Goal: Navigation & Orientation: Find specific page/section

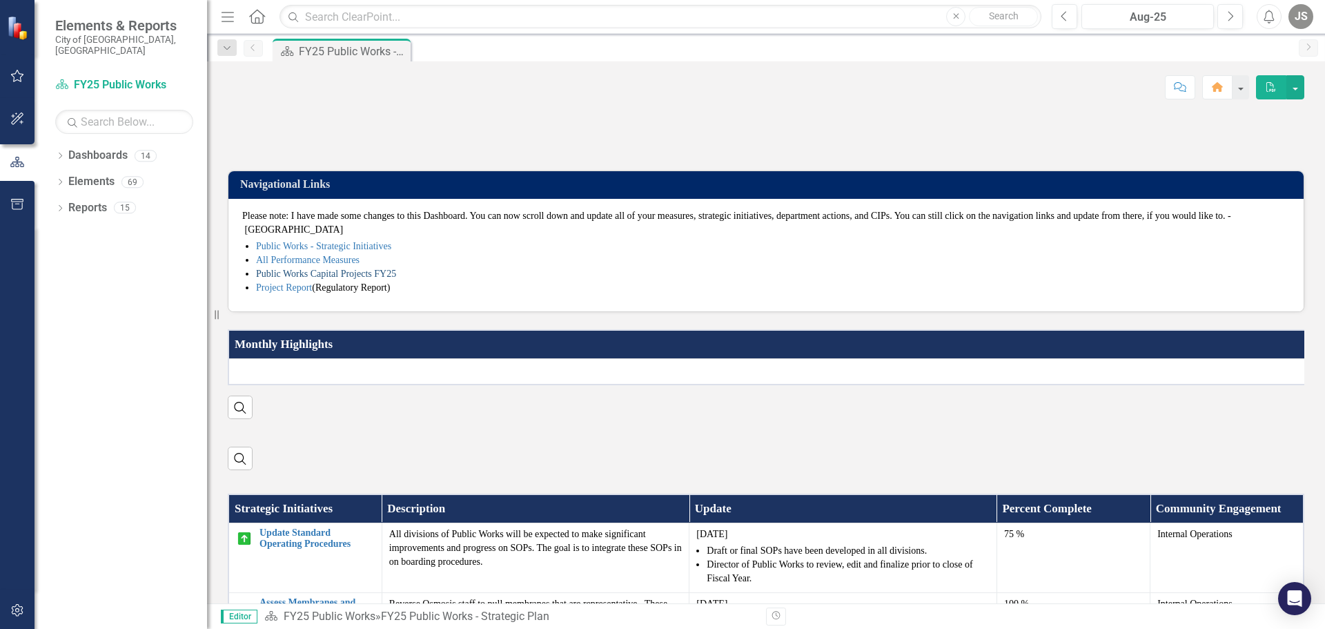
click at [312, 279] on link "Public Works Capital Projects FY25" at bounding box center [326, 273] width 140 height 10
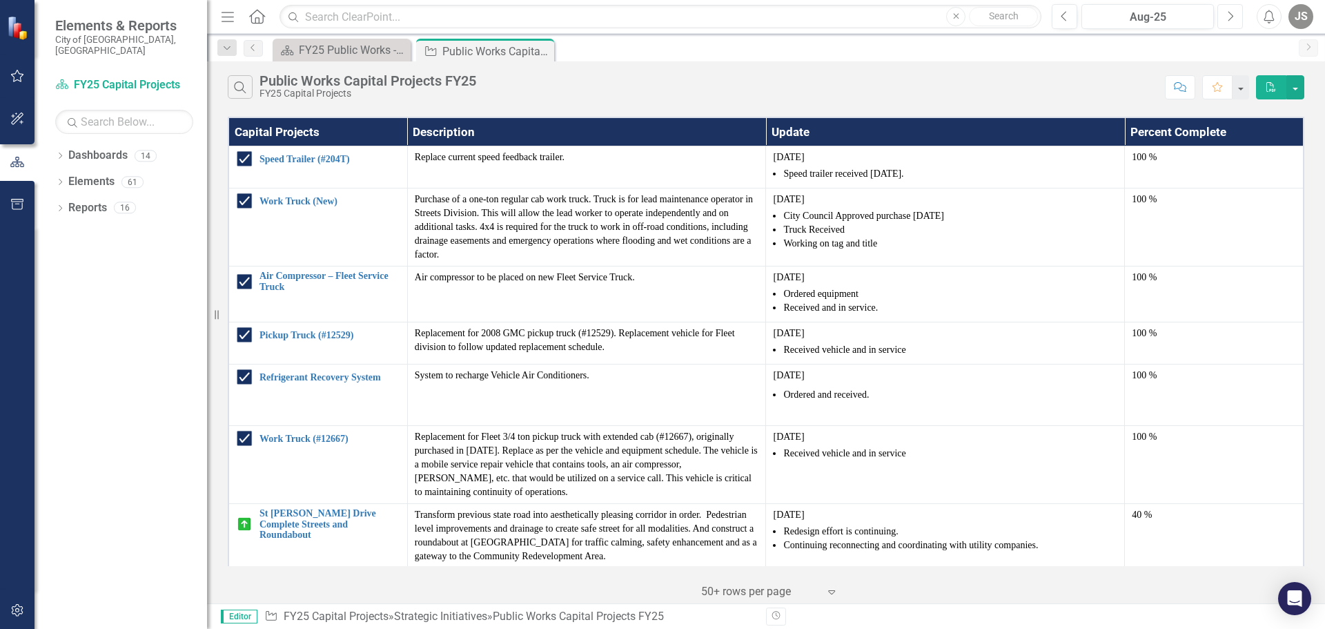
click at [1231, 14] on icon "button" at bounding box center [1231, 16] width 6 height 10
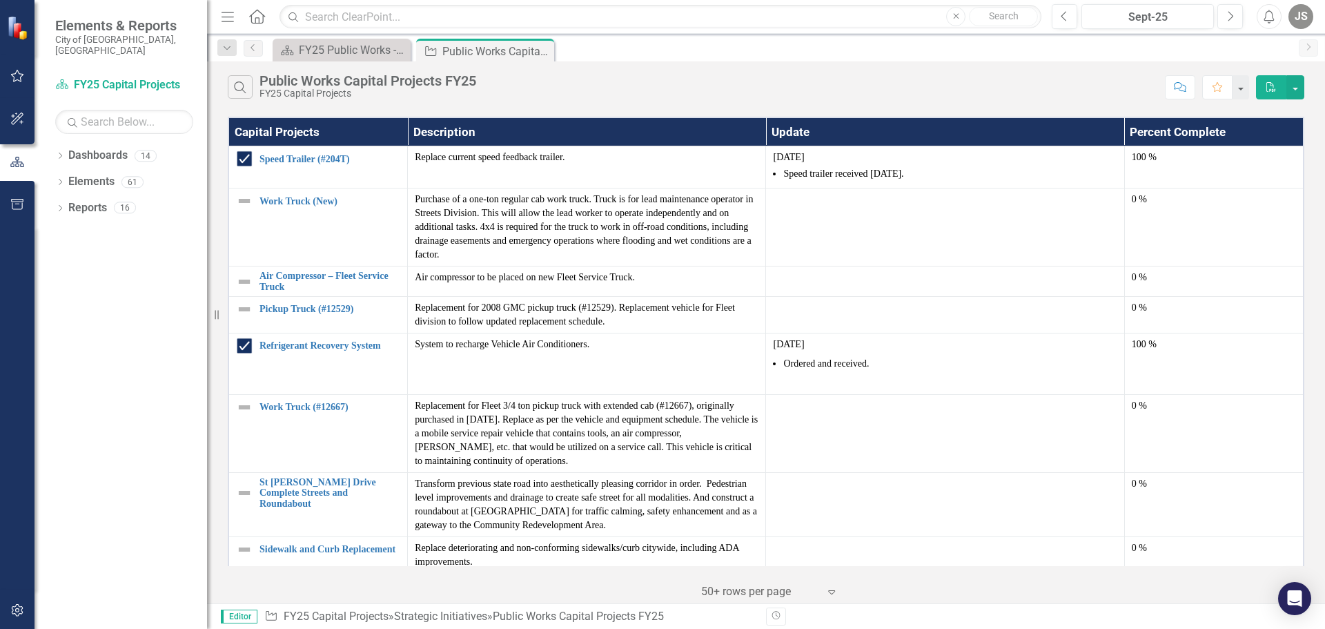
click at [260, 14] on icon "Home" at bounding box center [257, 16] width 18 height 14
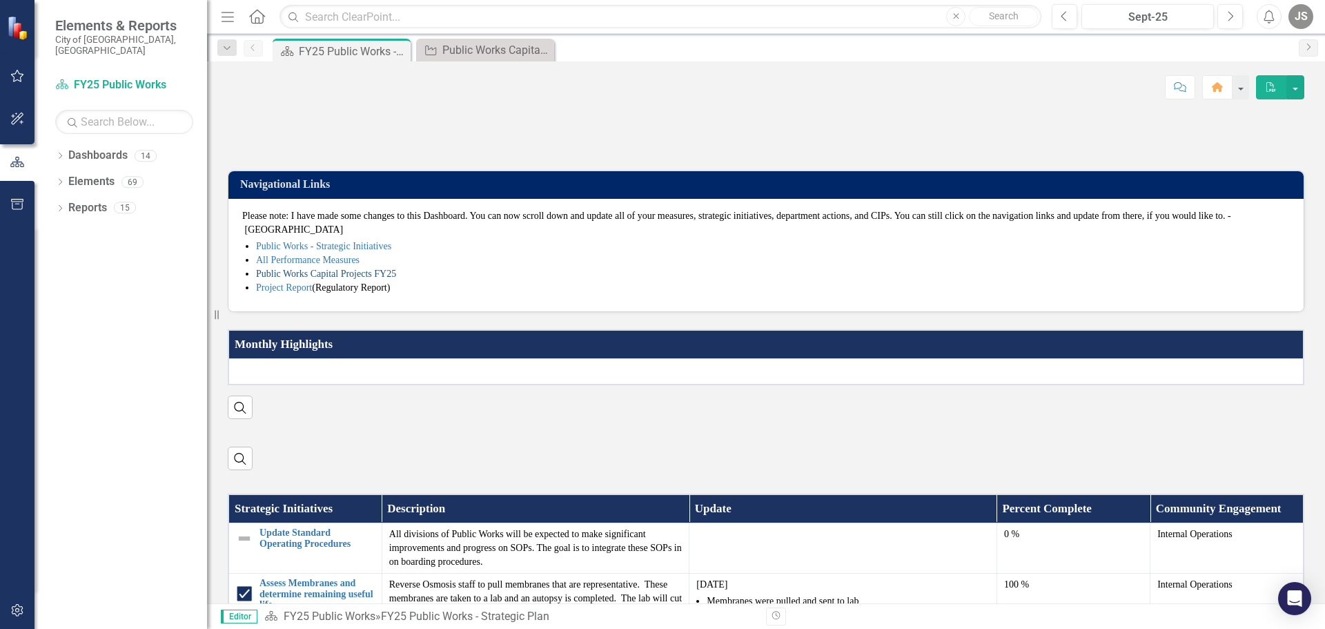
click at [295, 279] on link "Public Works Capital Projects FY25" at bounding box center [326, 273] width 140 height 10
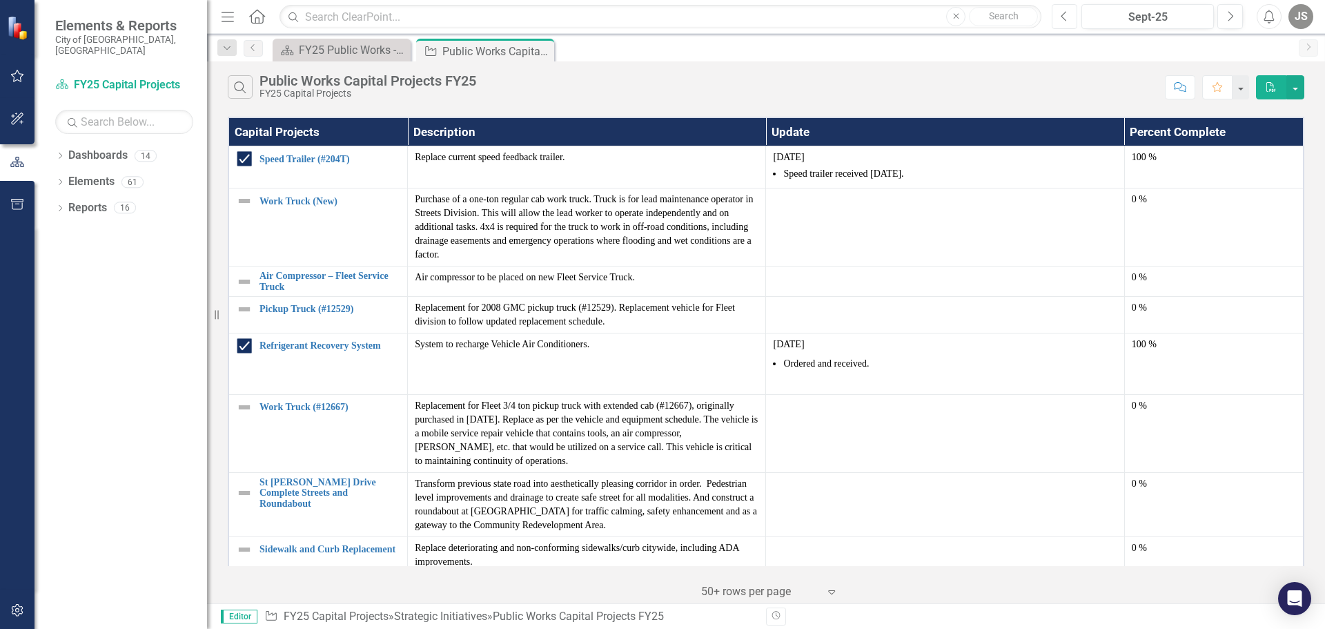
click at [1073, 19] on button "Previous" at bounding box center [1065, 16] width 26 height 25
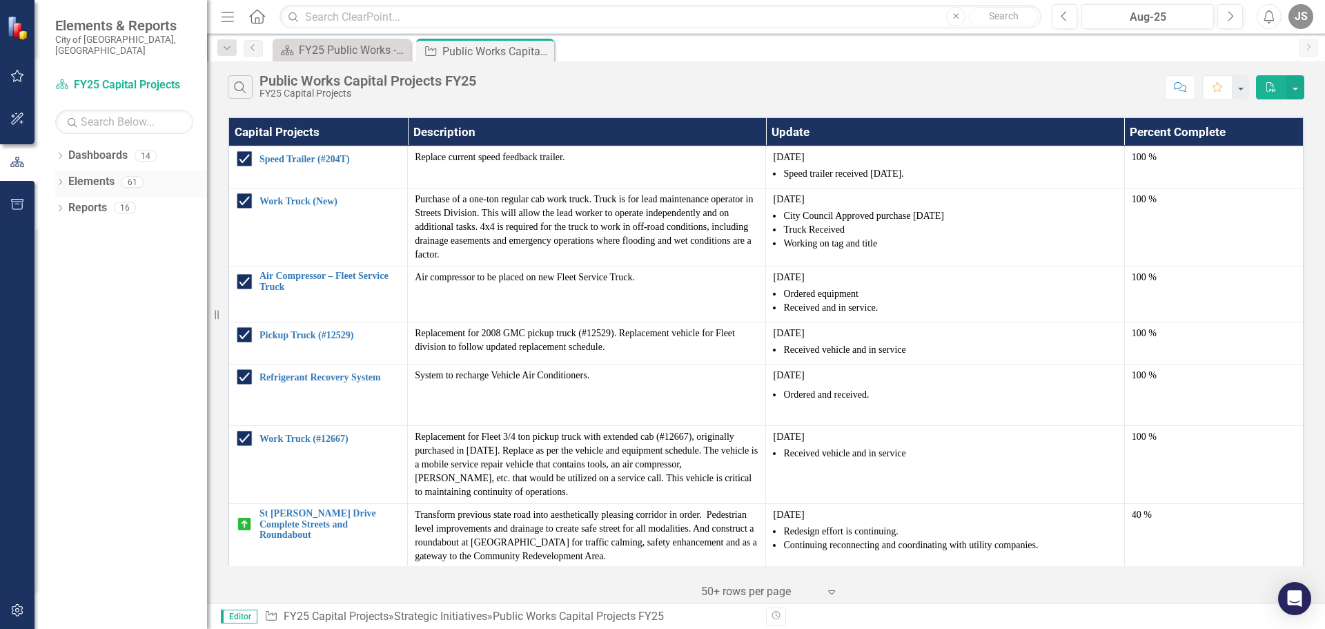
click at [93, 174] on link "Elements" at bounding box center [91, 182] width 46 height 16
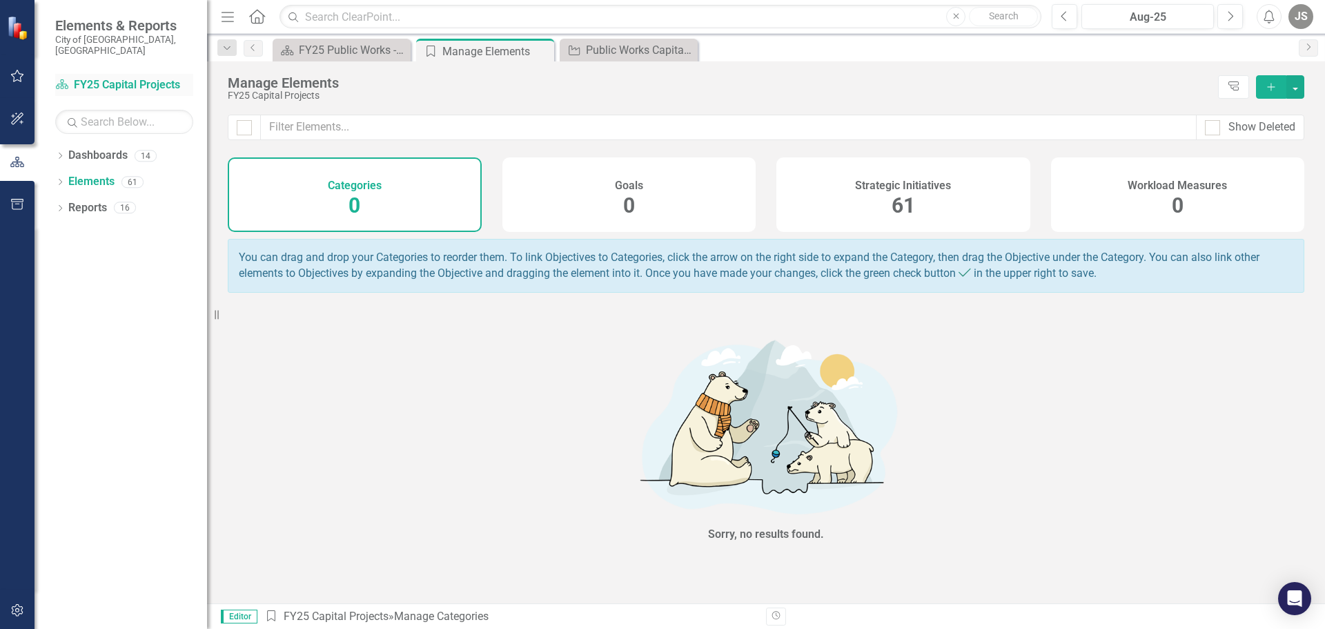
click at [108, 77] on link "Dashboard FY25 Capital Projects" at bounding box center [124, 85] width 138 height 16
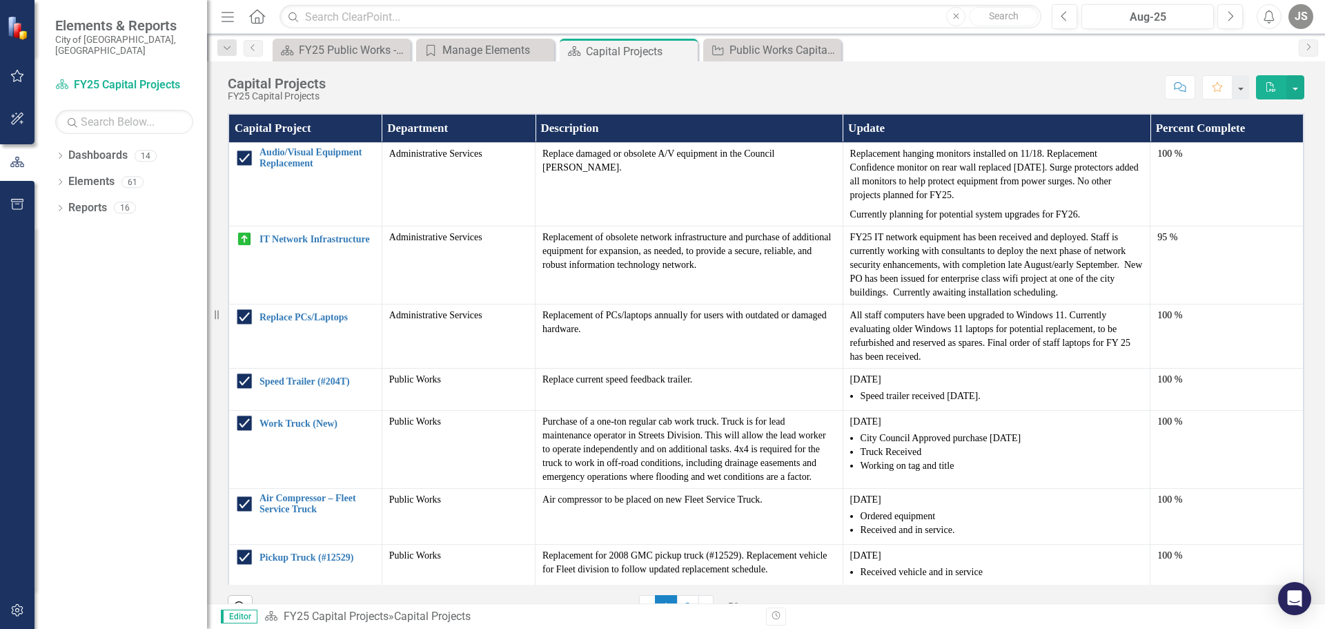
click at [995, 49] on div "Dashboard FY25 Public Works - Strategic Plan Close Category Manage Elements Clo…" at bounding box center [781, 50] width 1022 height 22
click at [14, 206] on icon "button" at bounding box center [17, 204] width 14 height 11
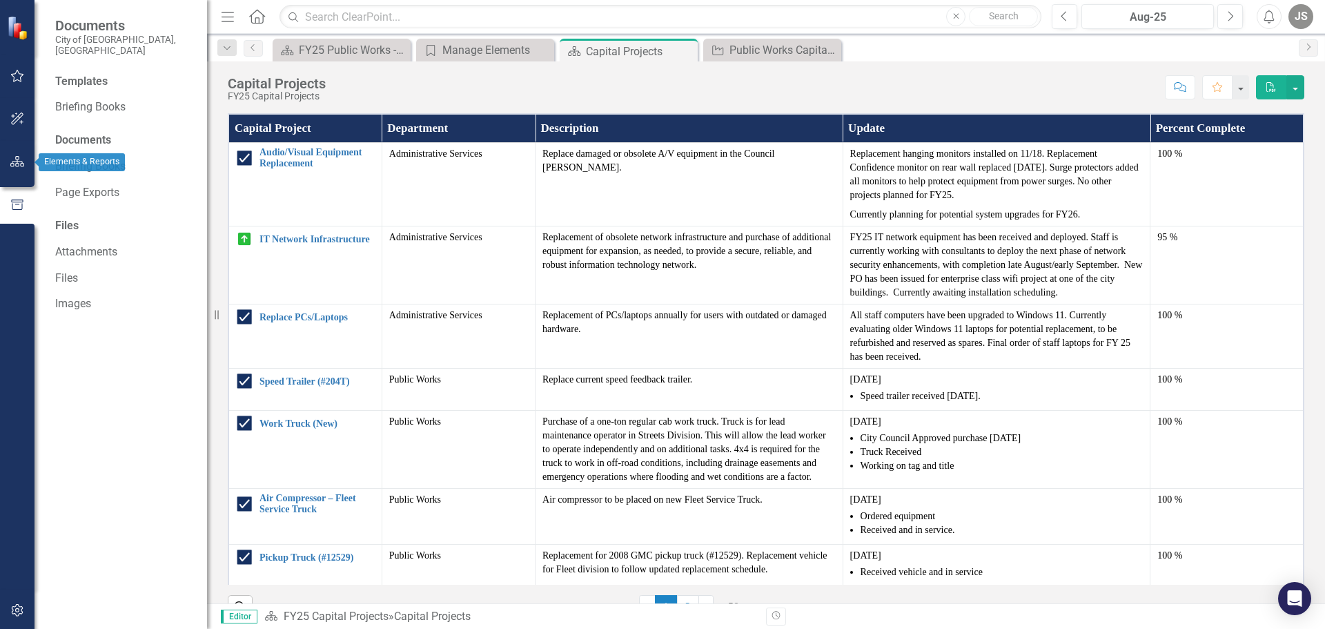
click at [12, 155] on button "button" at bounding box center [17, 162] width 31 height 29
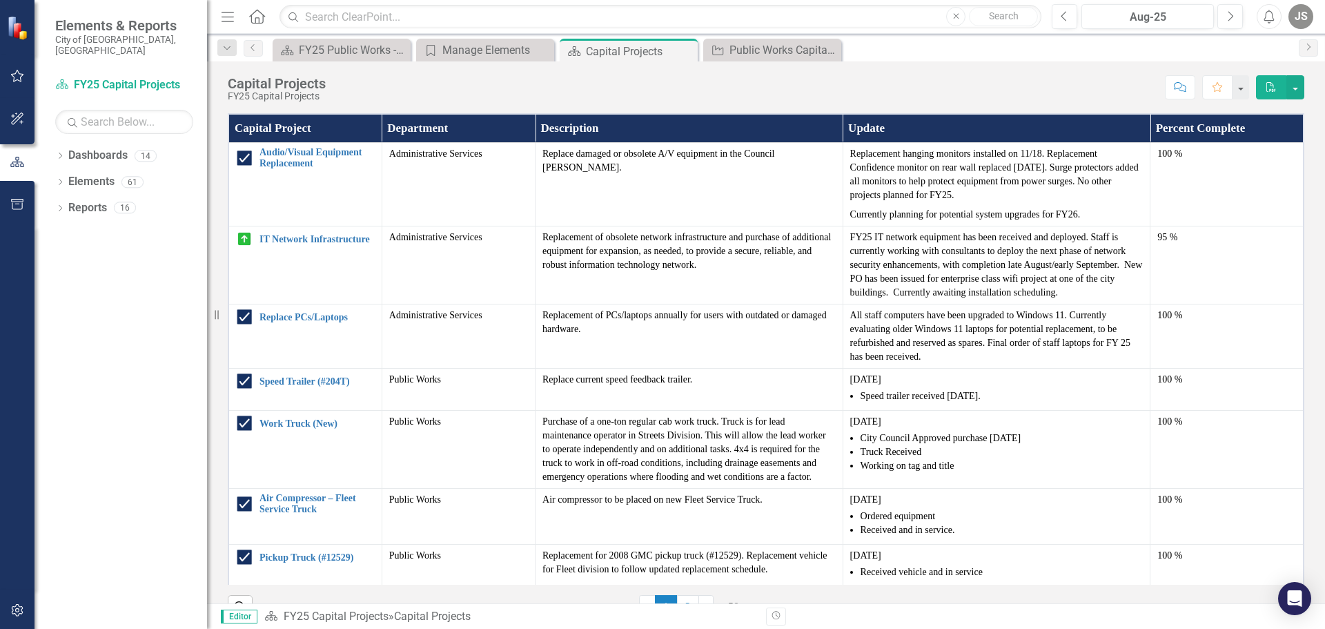
click at [147, 354] on div "Dropdown Dashboards 14 City Council Priorities Dropdown FY25 Strategic Plan FY2…" at bounding box center [121, 386] width 173 height 484
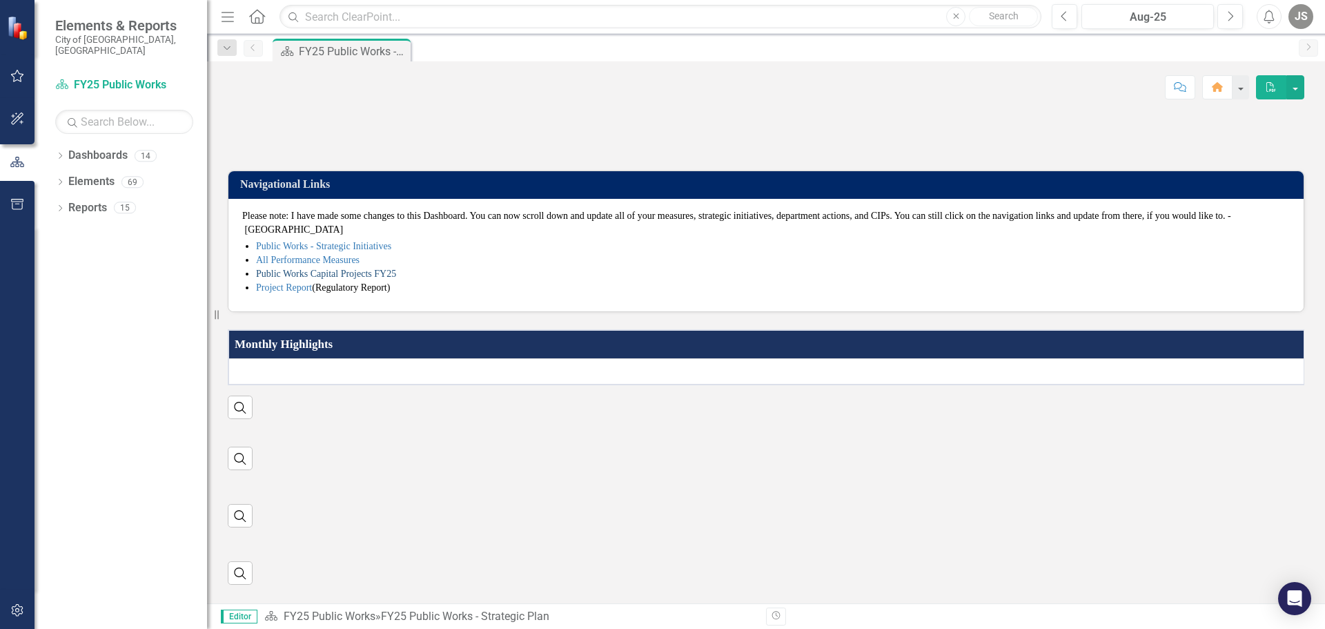
click at [319, 279] on link "Public Works Capital Projects FY25" at bounding box center [326, 273] width 140 height 10
